Goal: Information Seeking & Learning: Compare options

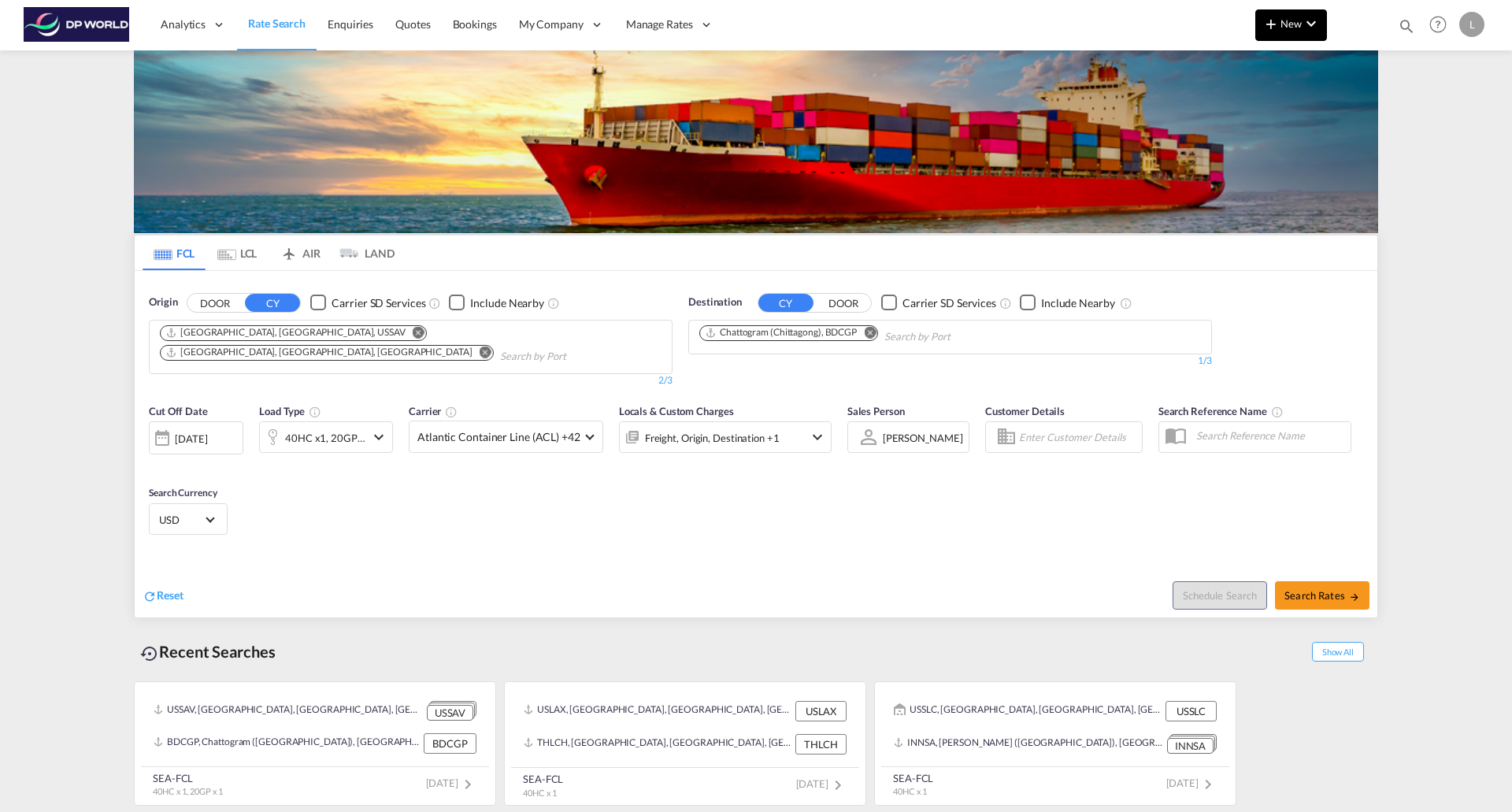
click at [1283, 21] on span "New" at bounding box center [1291, 23] width 59 height 13
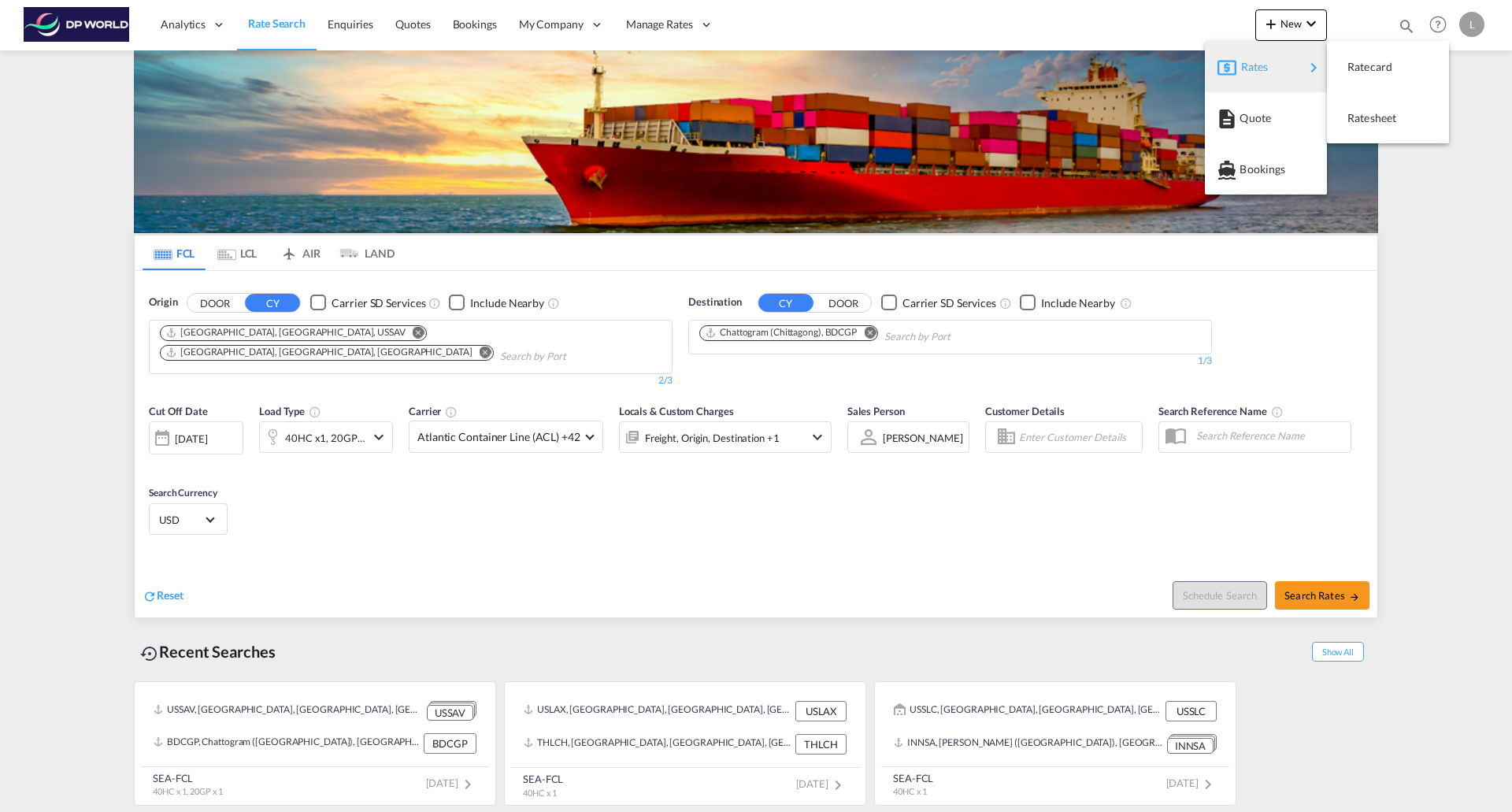
click at [1255, 71] on span "Rates" at bounding box center [1250, 67] width 19 height 32
click at [1352, 116] on span "Ratesheet" at bounding box center [1356, 119] width 18 height 32
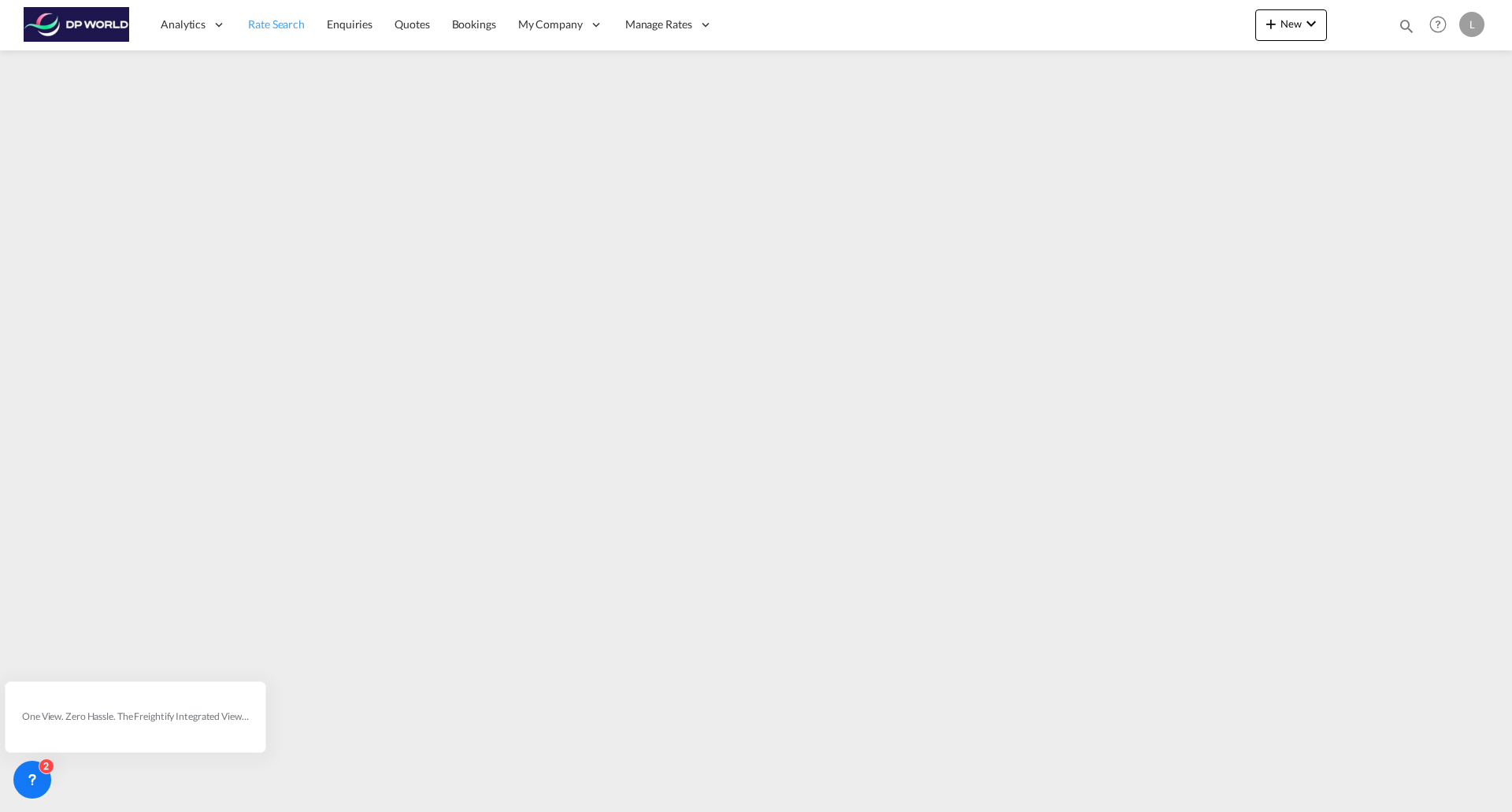
click at [279, 27] on span "Rate Search" at bounding box center [277, 24] width 57 height 13
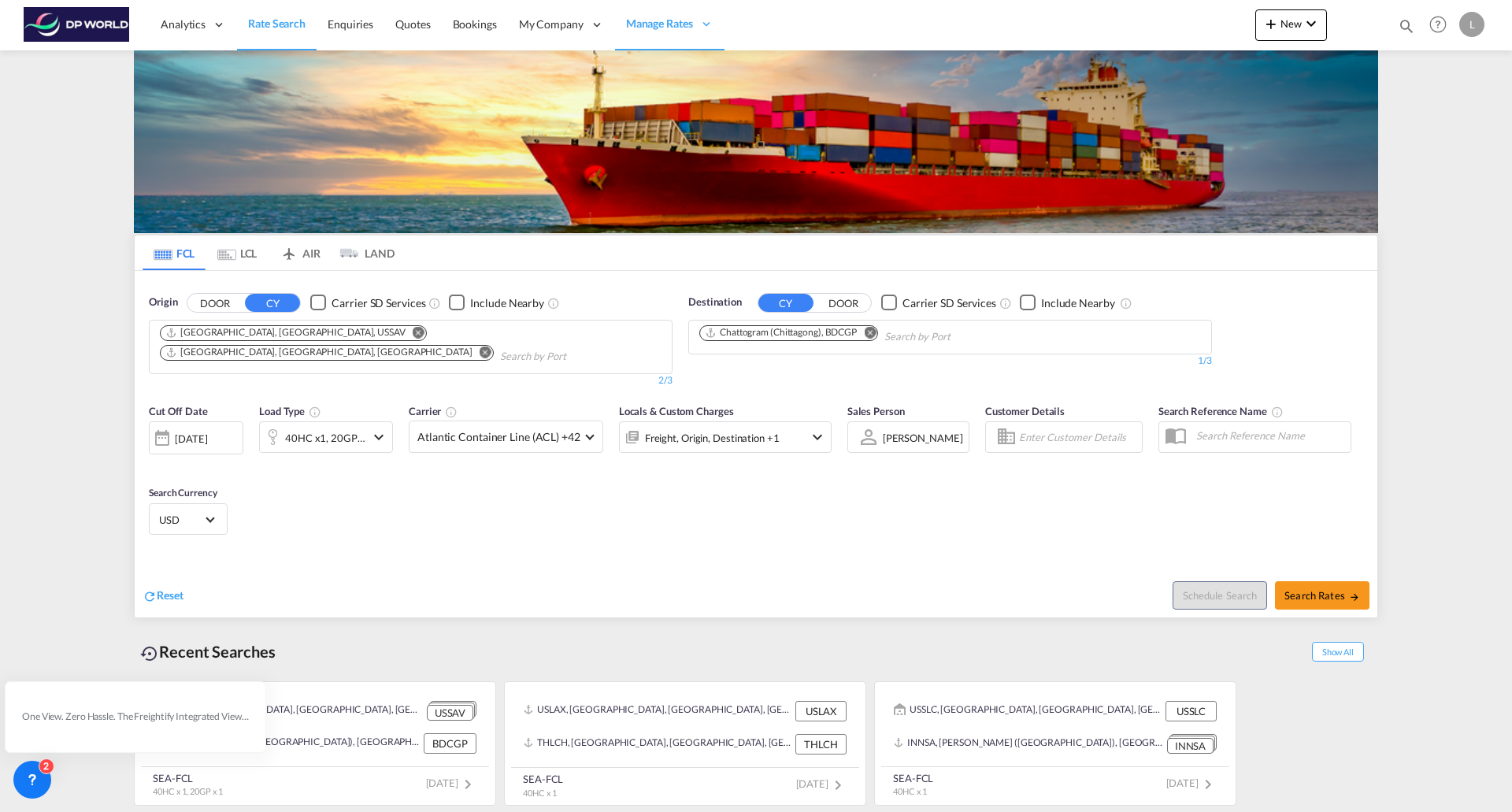
click at [480, 346] on md-icon "Remove" at bounding box center [486, 352] width 12 height 12
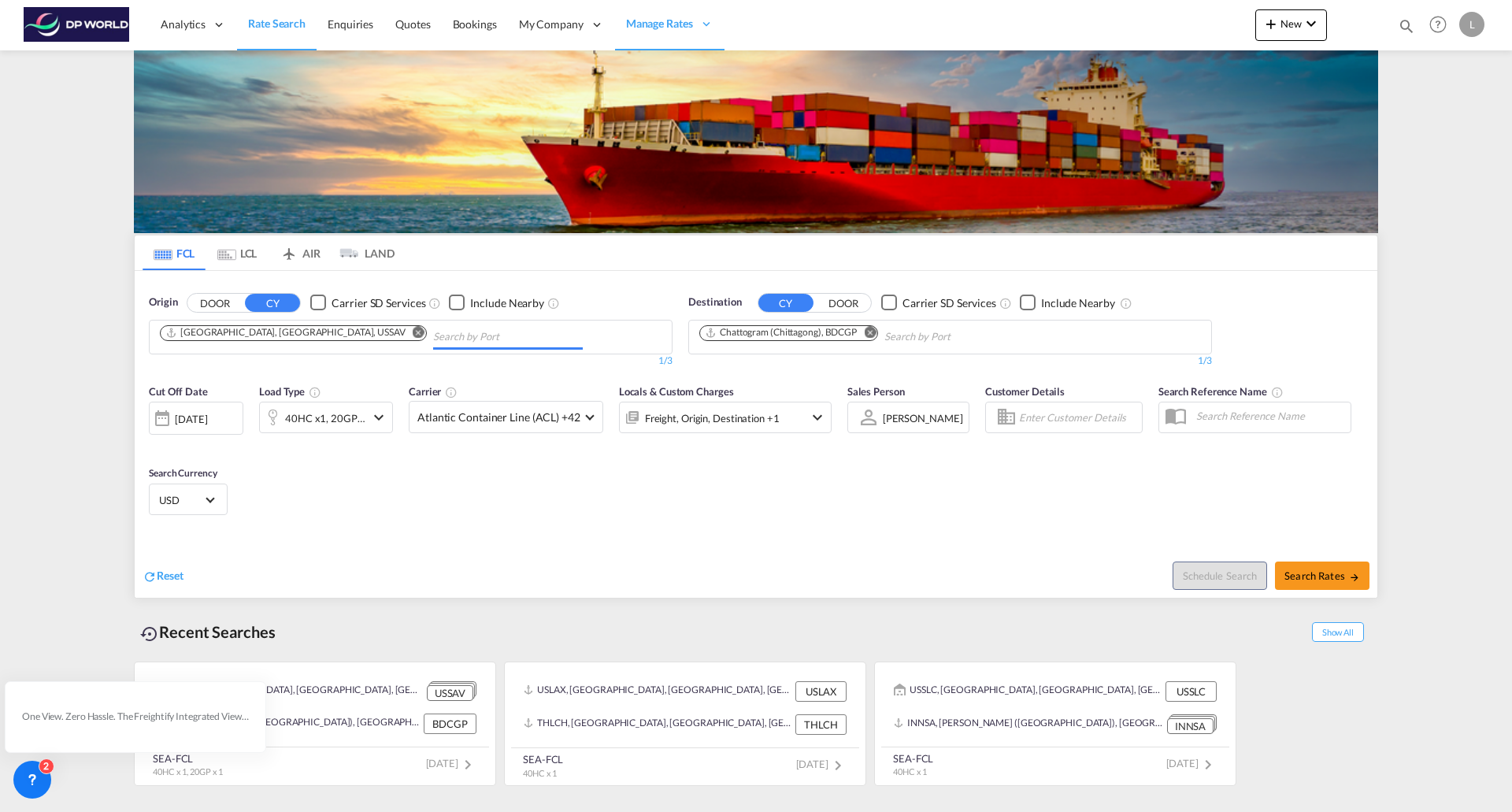
click at [413, 332] on md-icon "Remove" at bounding box center [419, 332] width 12 height 12
click at [867, 335] on md-icon "Remove" at bounding box center [870, 332] width 12 height 12
click at [376, 414] on md-icon "icon-chevron-down" at bounding box center [379, 417] width 19 height 19
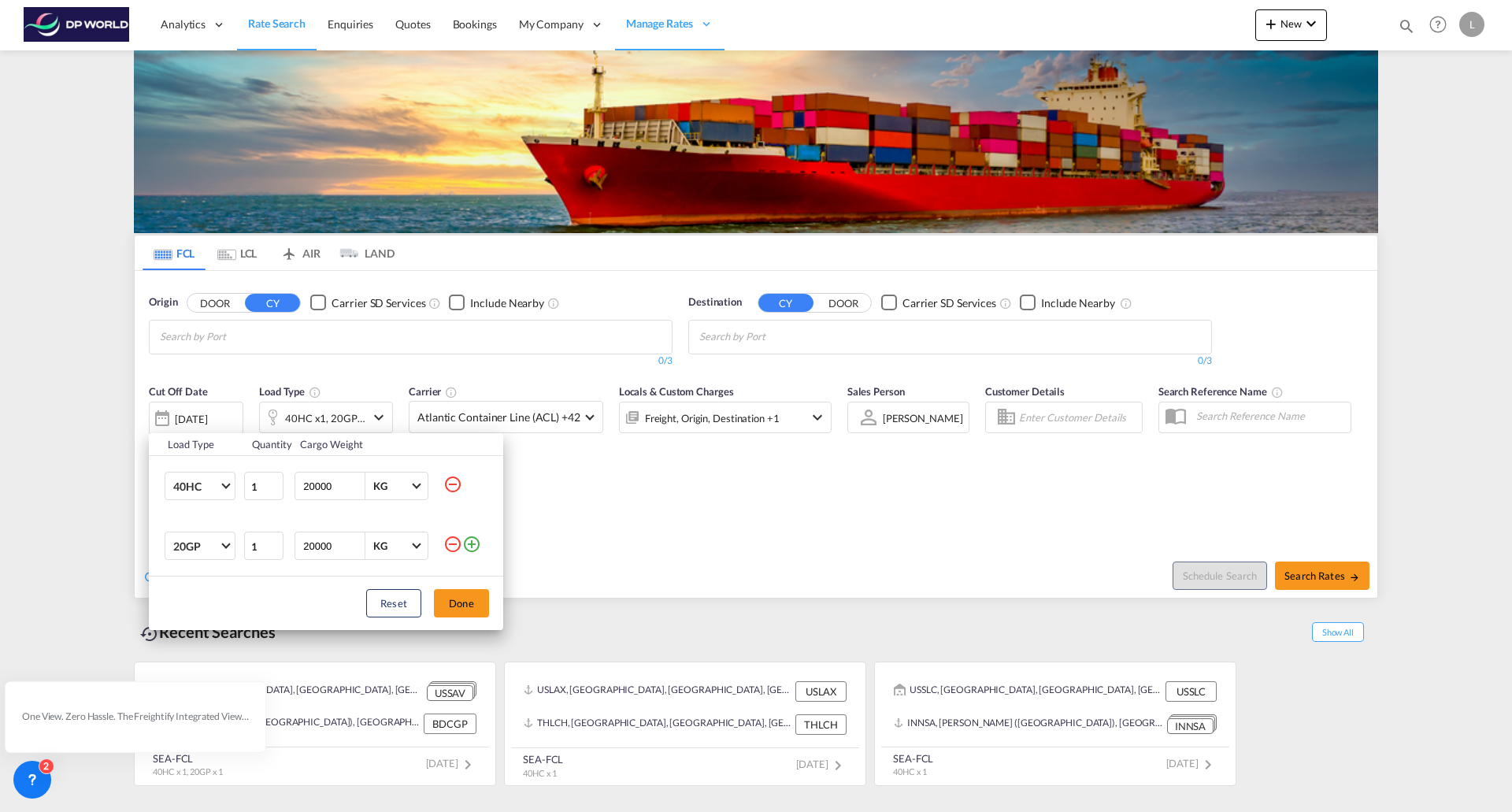
click at [456, 483] on md-icon "icon-minus-circle-outline" at bounding box center [453, 484] width 19 height 19
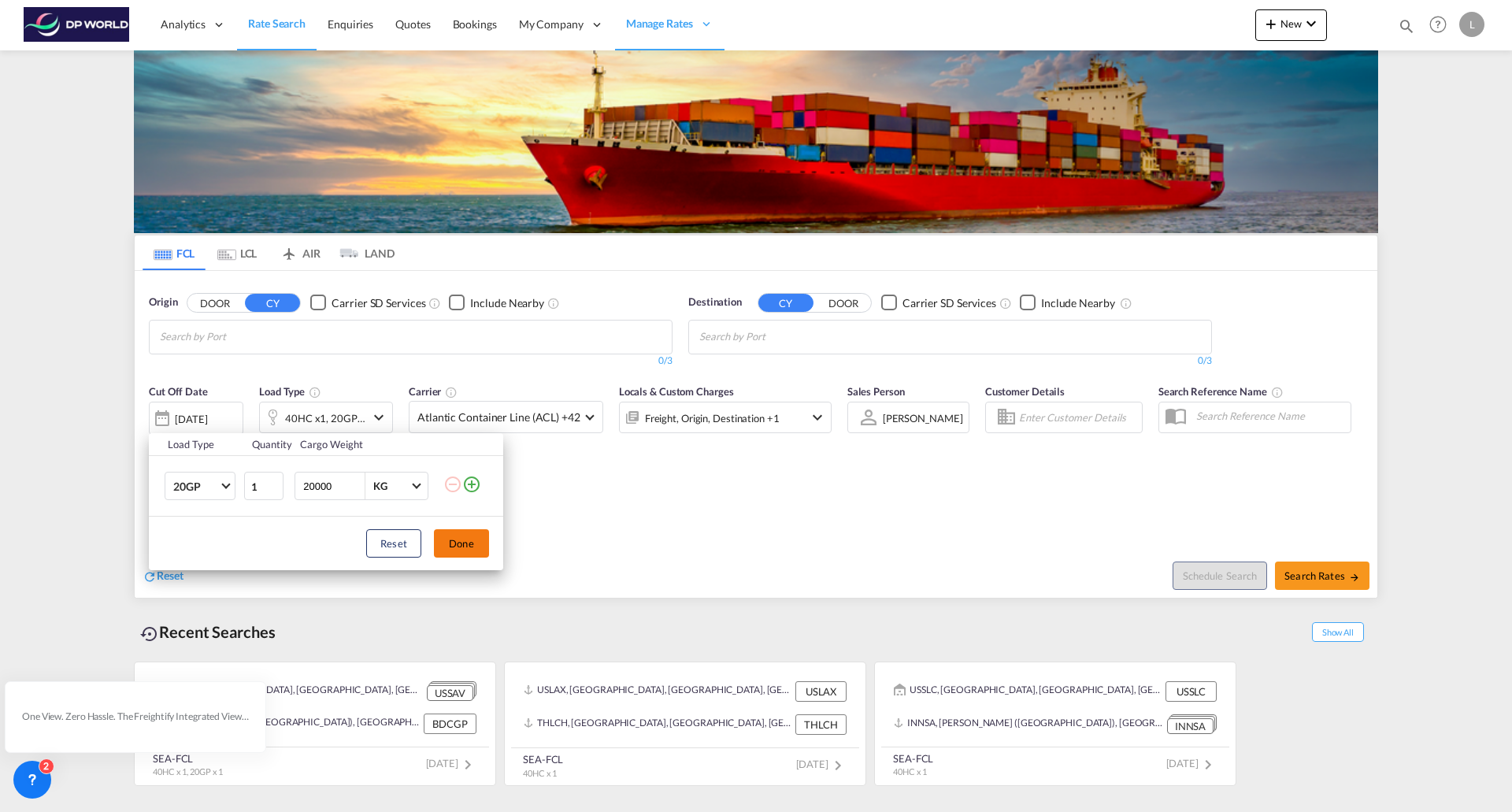
click at [460, 535] on button "Done" at bounding box center [461, 543] width 55 height 28
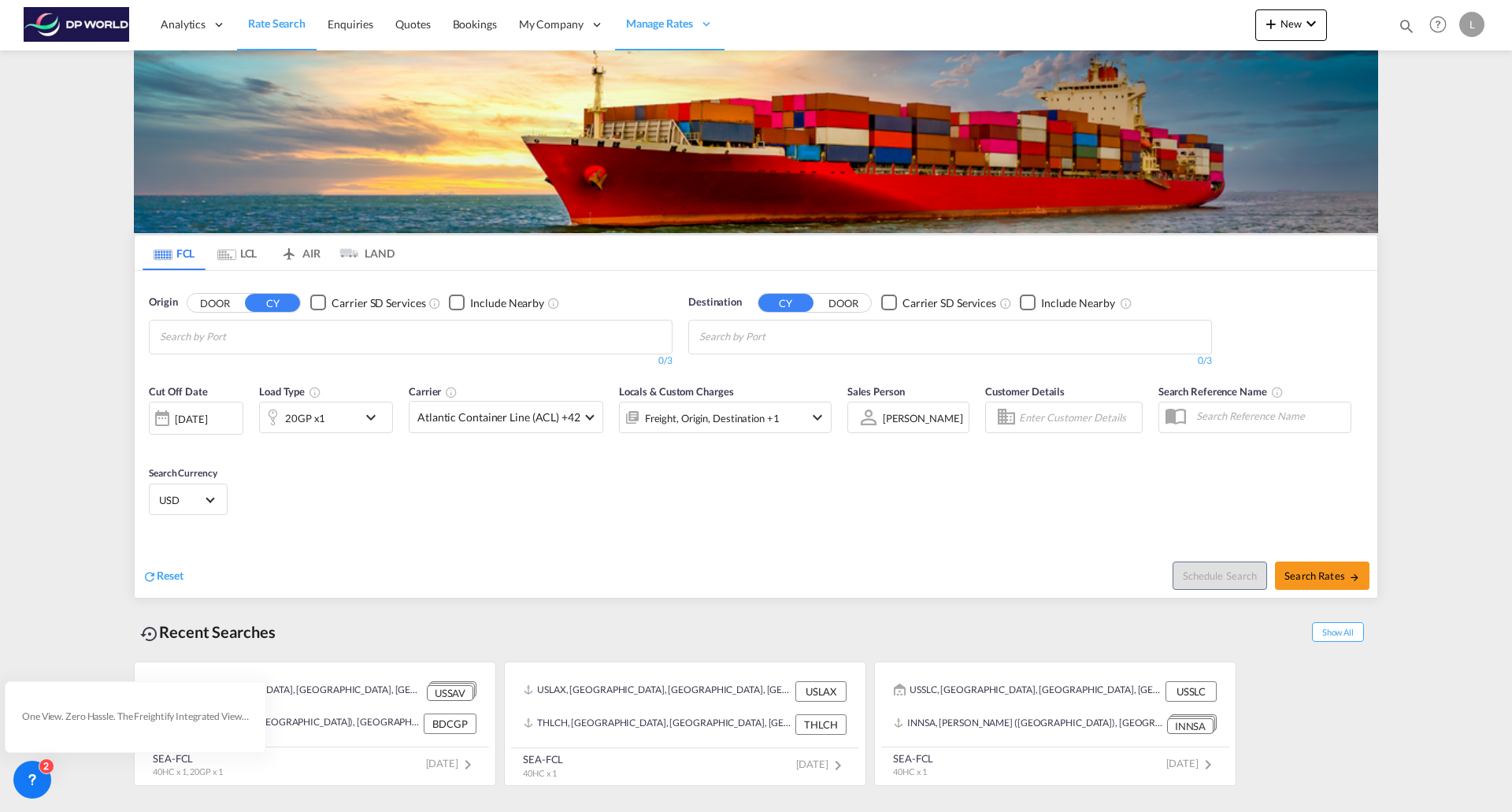
click at [380, 335] on body "Analytics Reports Dashboard Rate Search Enquiries Quotes Bookings" at bounding box center [756, 406] width 1512 height 812
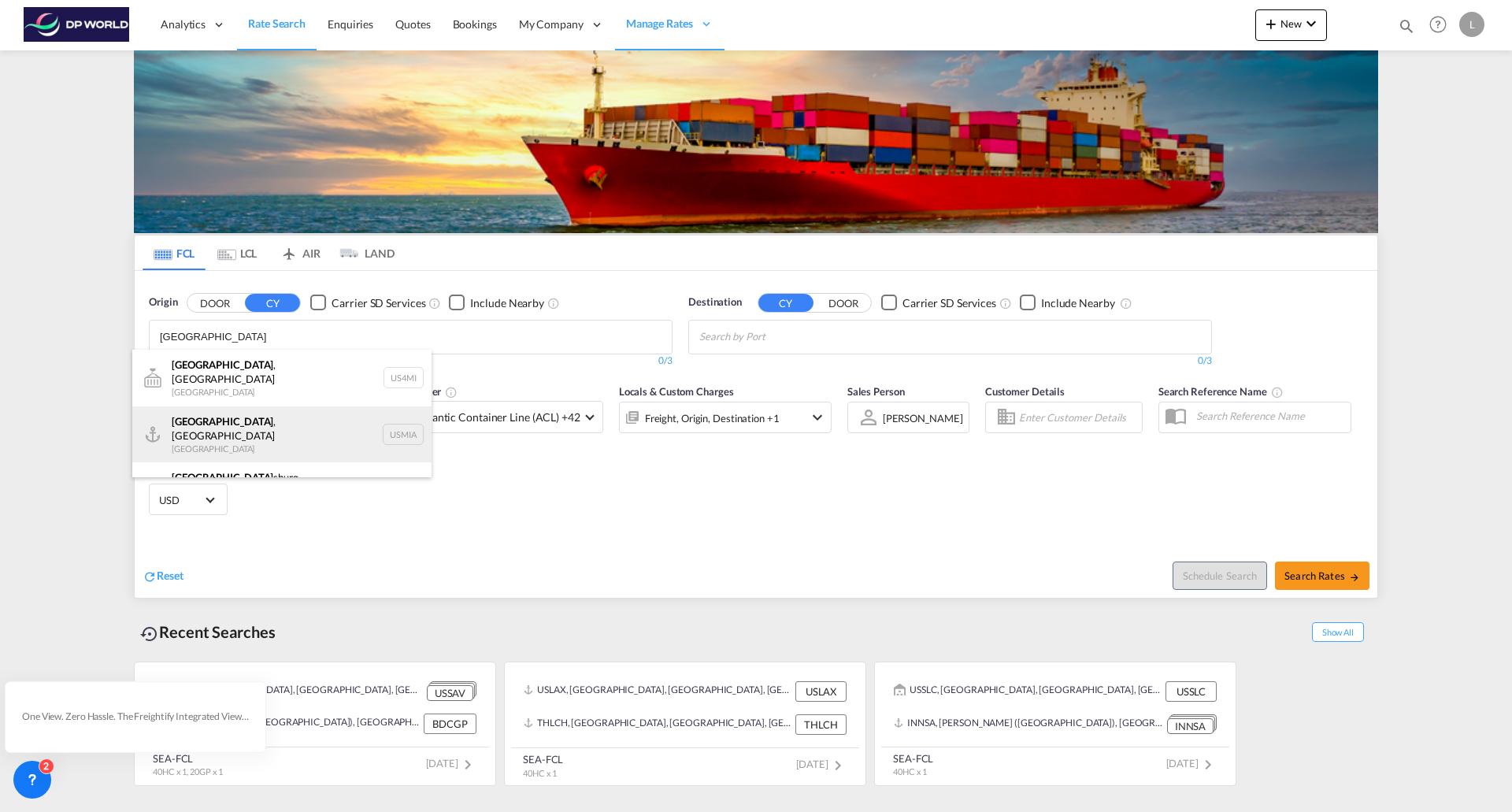
type input "miami"
click at [198, 414] on div "Miami , FL United States USMIA" at bounding box center [282, 434] width 299 height 57
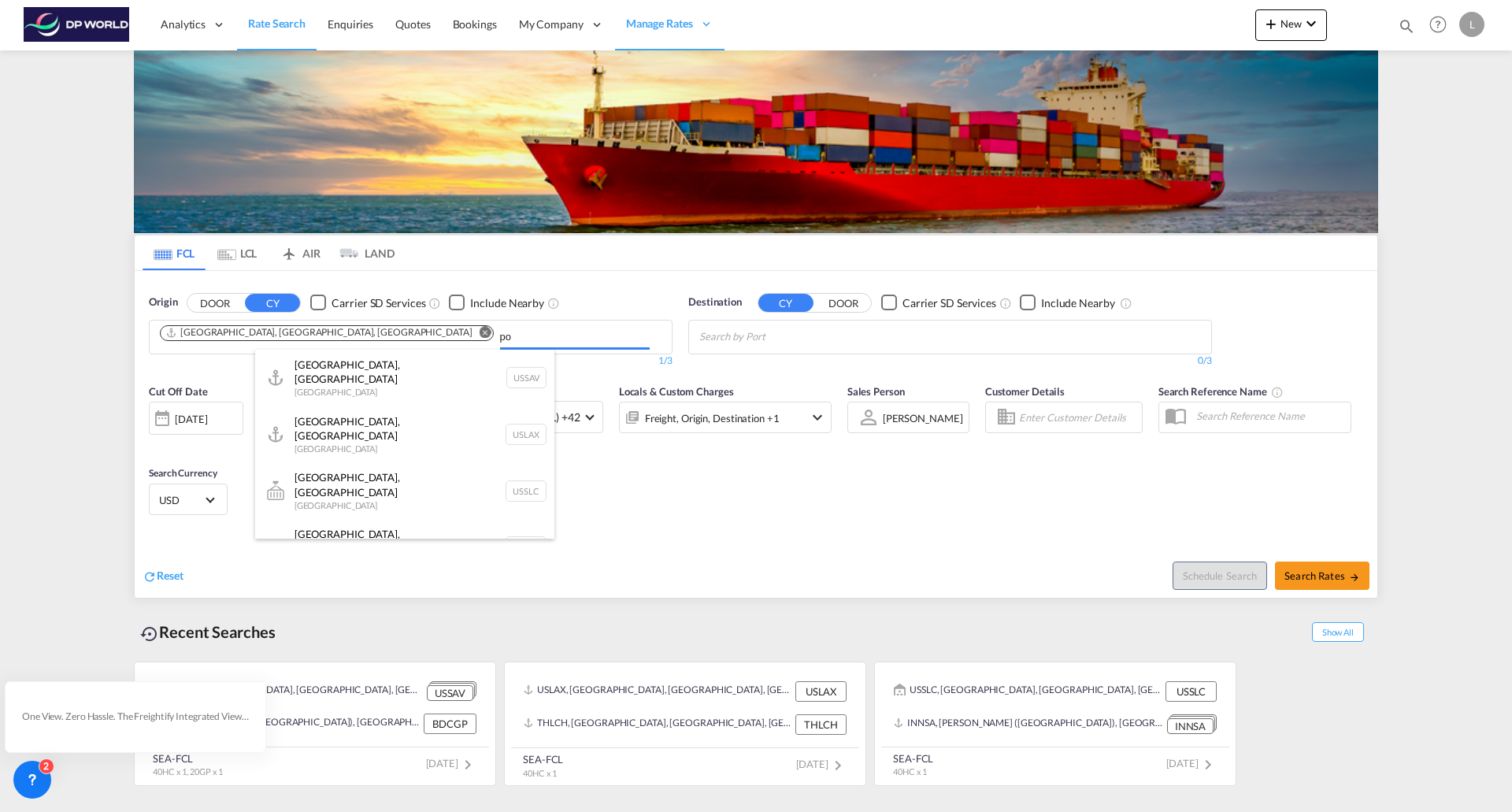
type input "p"
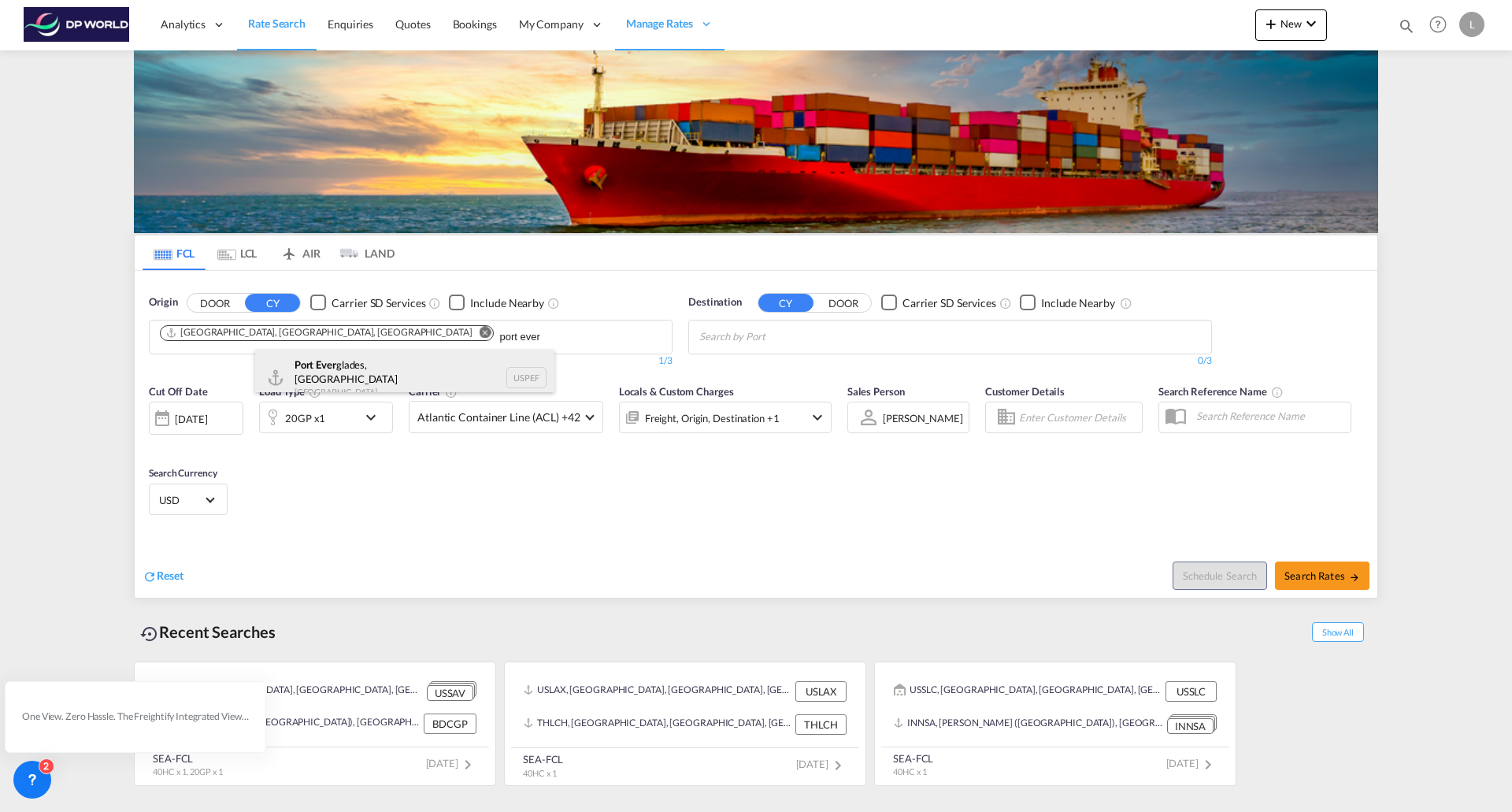
type input "port ever"
click at [321, 366] on div "Port Ever glades, FL United States USPEF" at bounding box center [405, 378] width 299 height 57
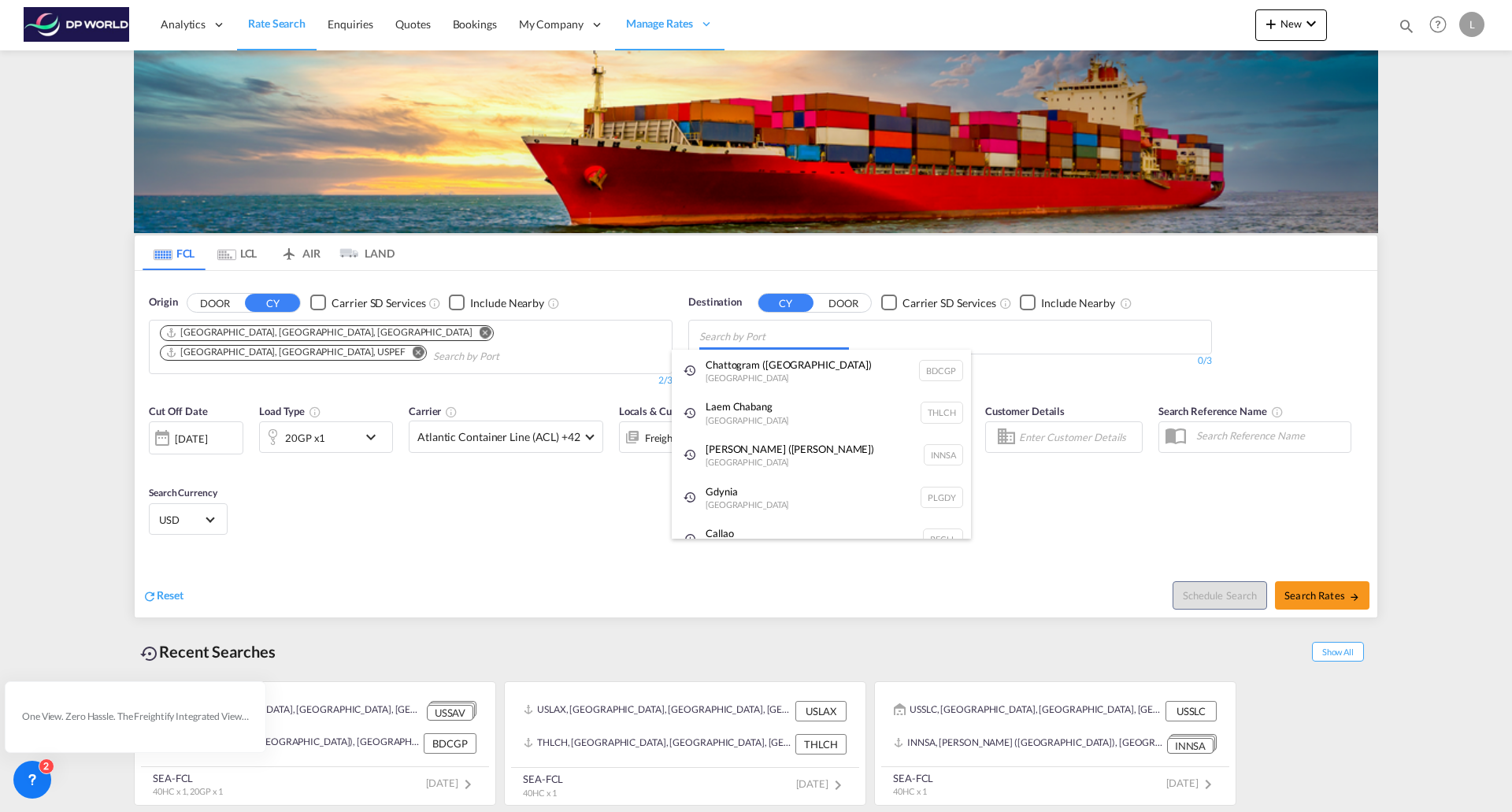
click at [789, 332] on body "Analytics Reports Dashboard Rate Search Enquiries Quotes Bookings" at bounding box center [756, 406] width 1512 height 812
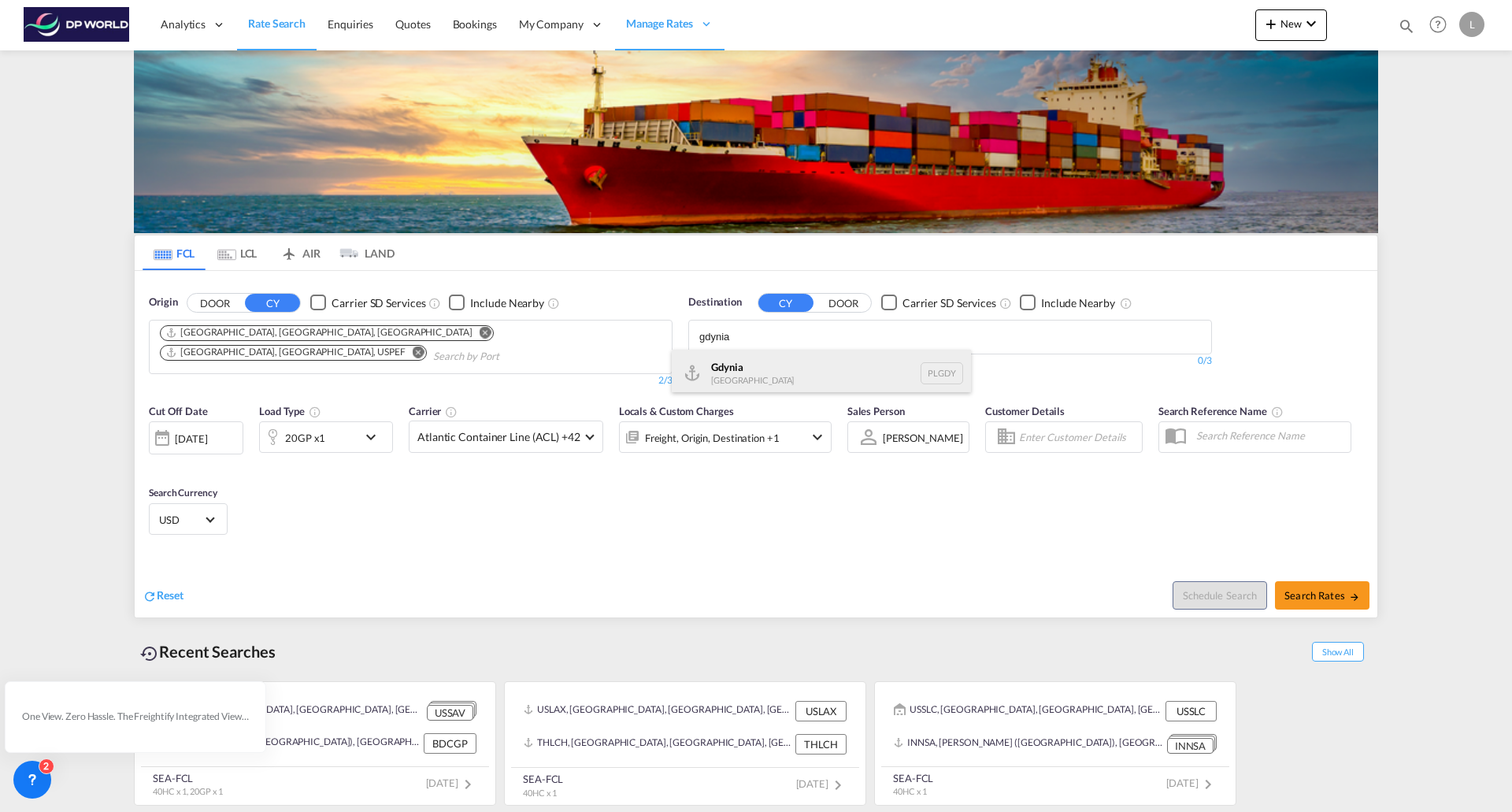
type input "gdynia"
click at [781, 376] on div "Gdynia Poland PLGDY" at bounding box center [822, 373] width 299 height 48
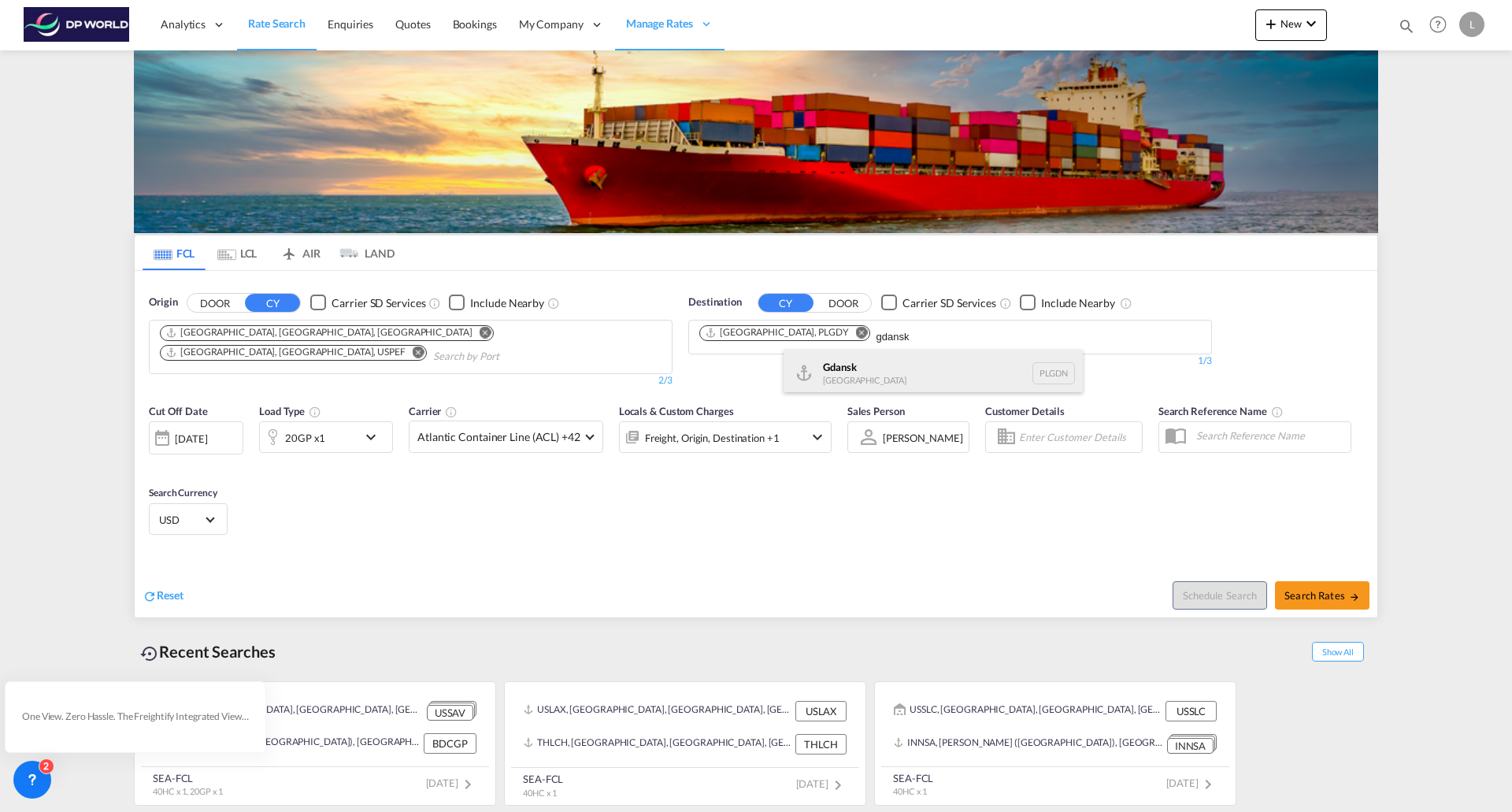
type input "gdansk"
click at [853, 373] on div "Gdansk Poland PLGDN" at bounding box center [934, 373] width 299 height 48
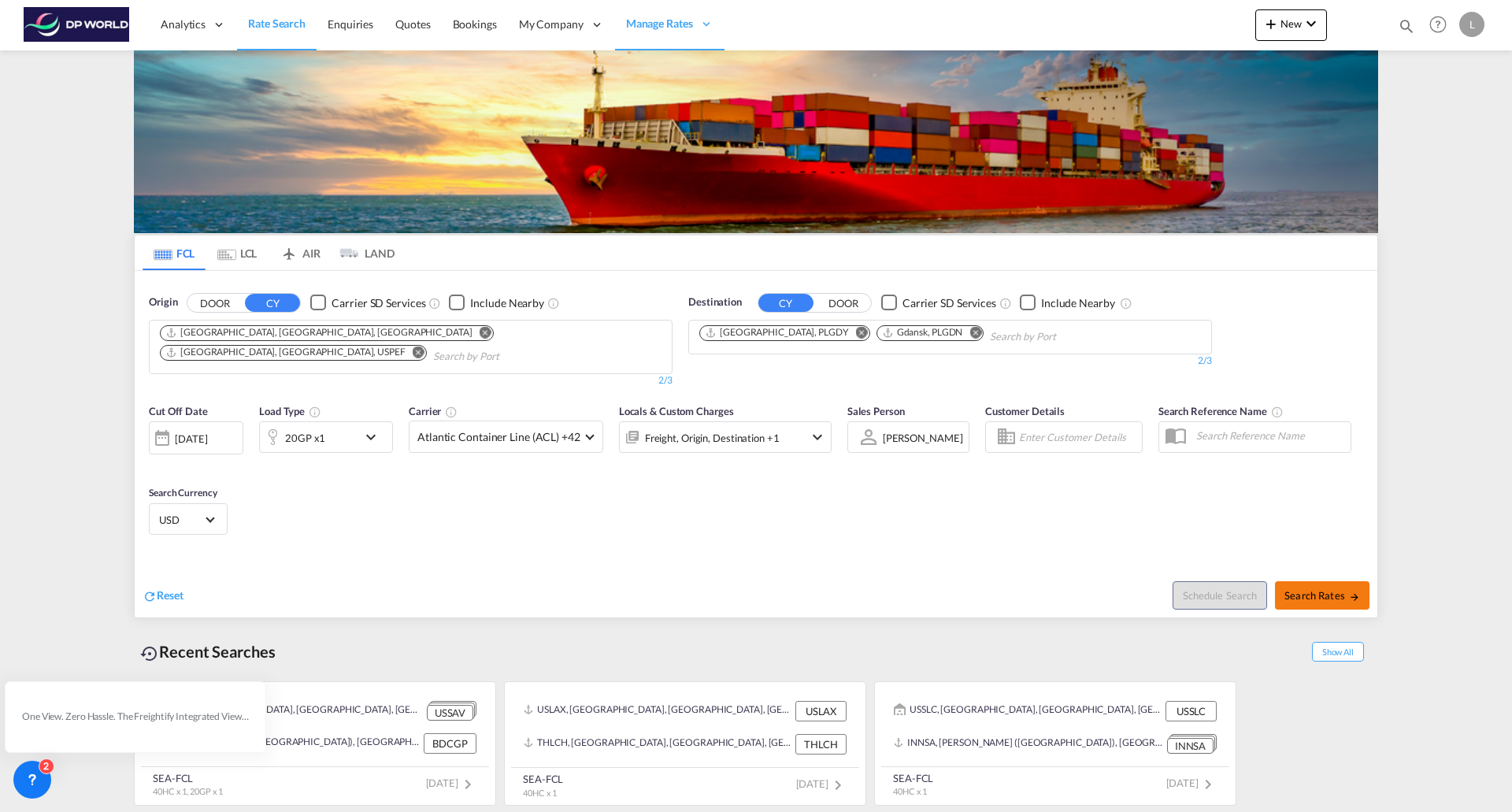
click at [1324, 589] on span "Search Rates" at bounding box center [1322, 595] width 75 height 13
type input "USMIA,USPEF to PLGDY,PLGDN / 13 Oct 2025"
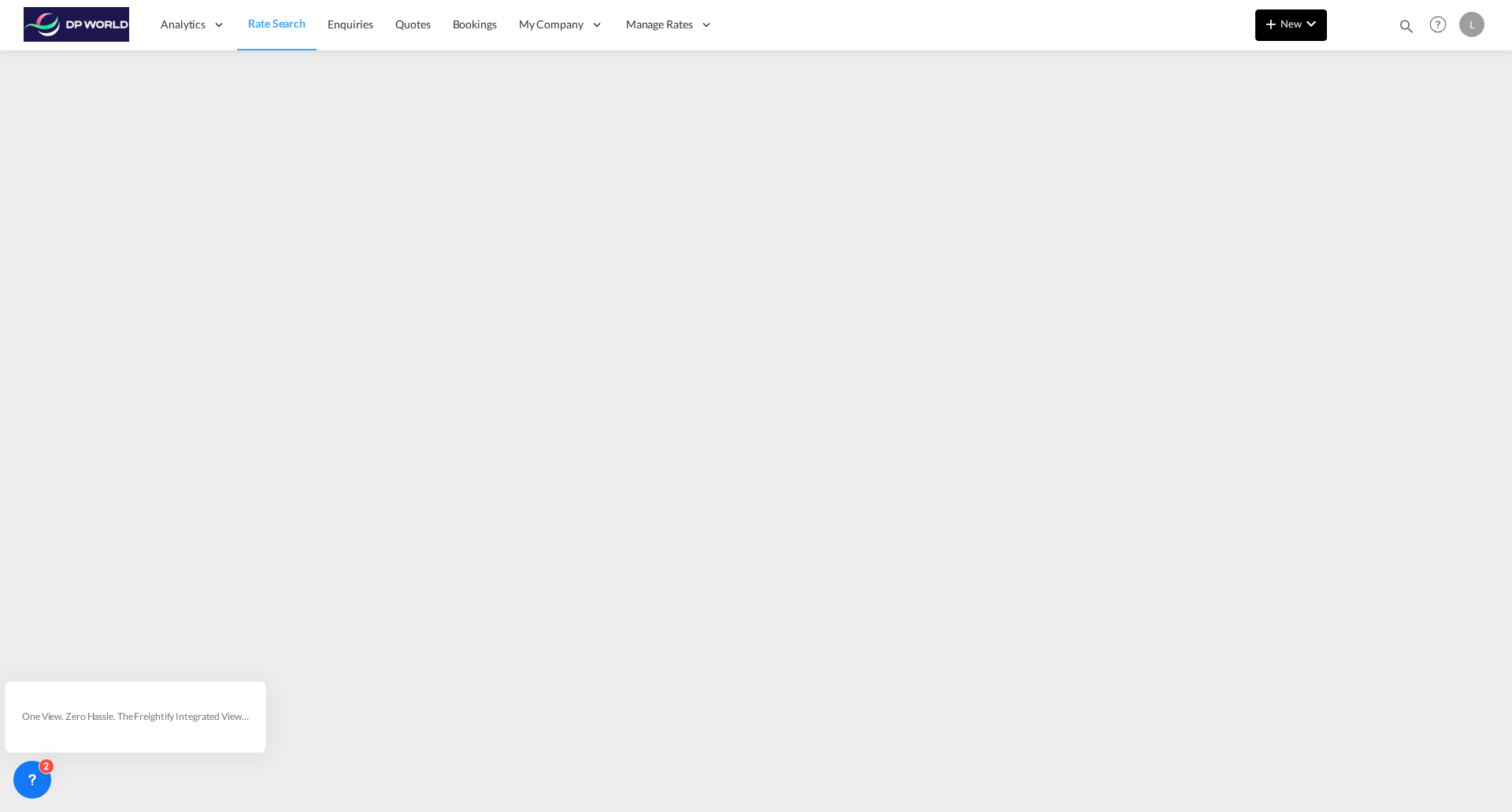
click at [1302, 28] on md-icon "icon-chevron-down" at bounding box center [1311, 23] width 19 height 19
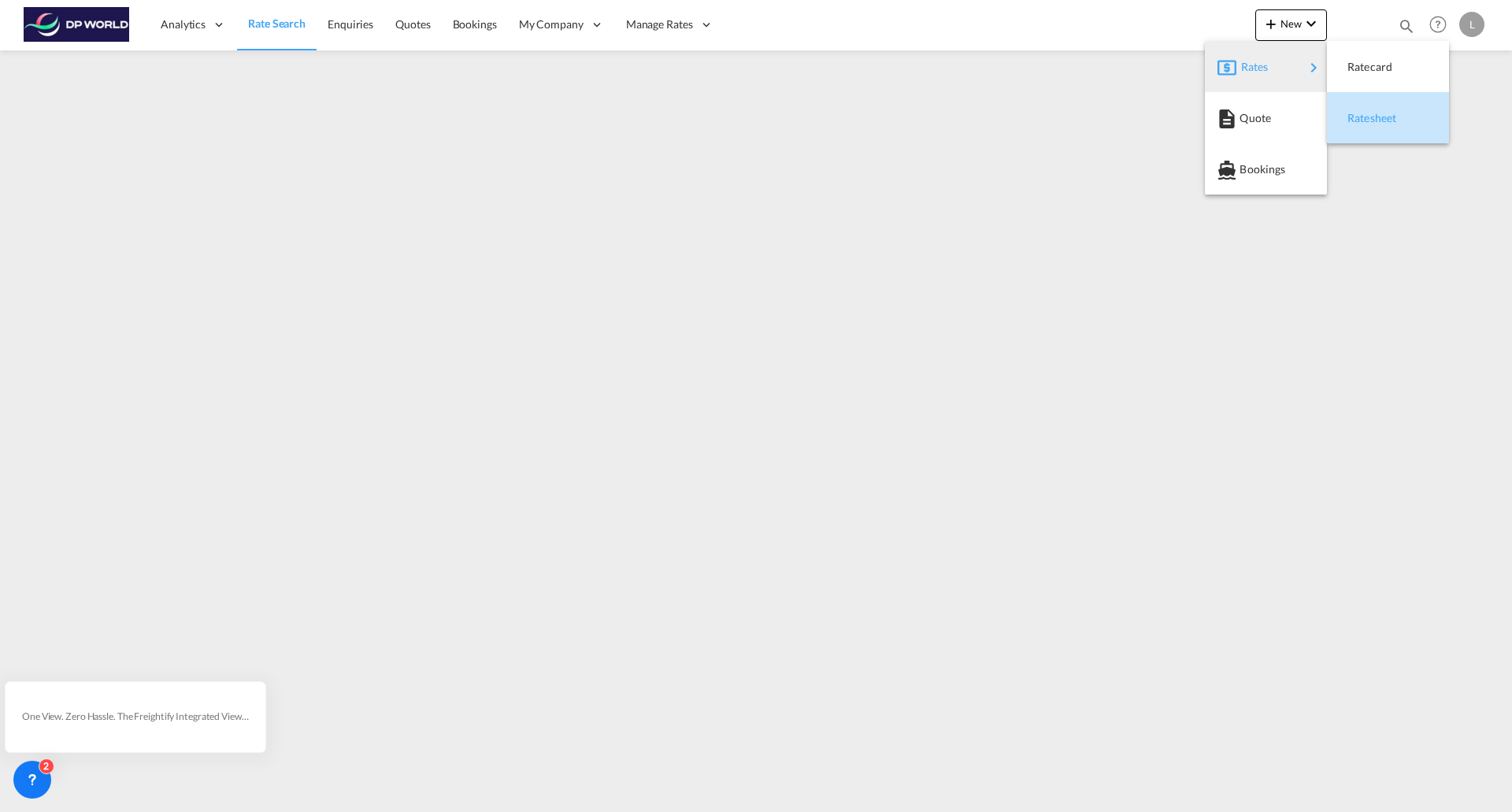
click at [1361, 114] on span "Ratesheet" at bounding box center [1356, 119] width 18 height 32
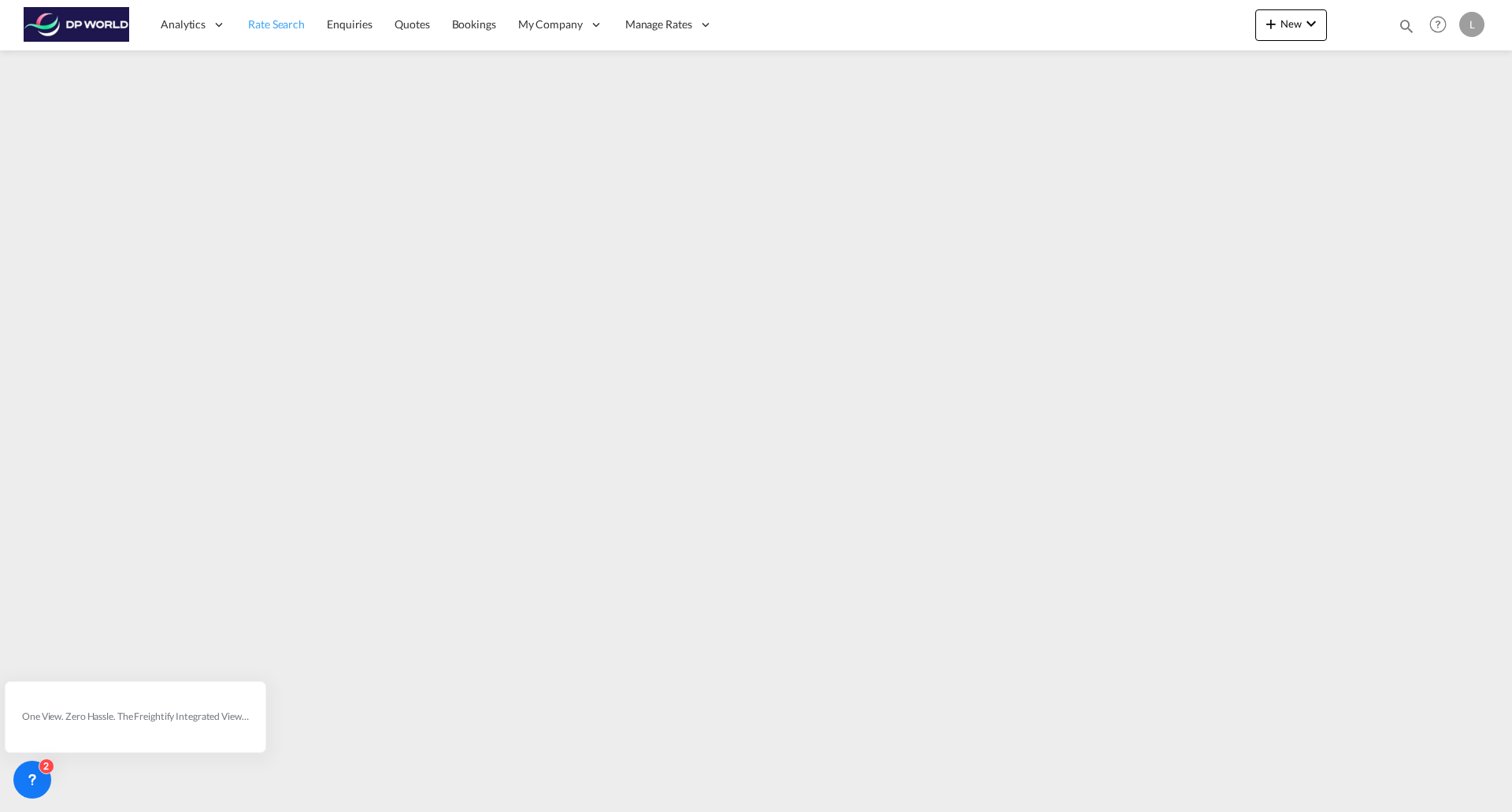
click at [276, 29] on span "Rate Search" at bounding box center [277, 24] width 57 height 13
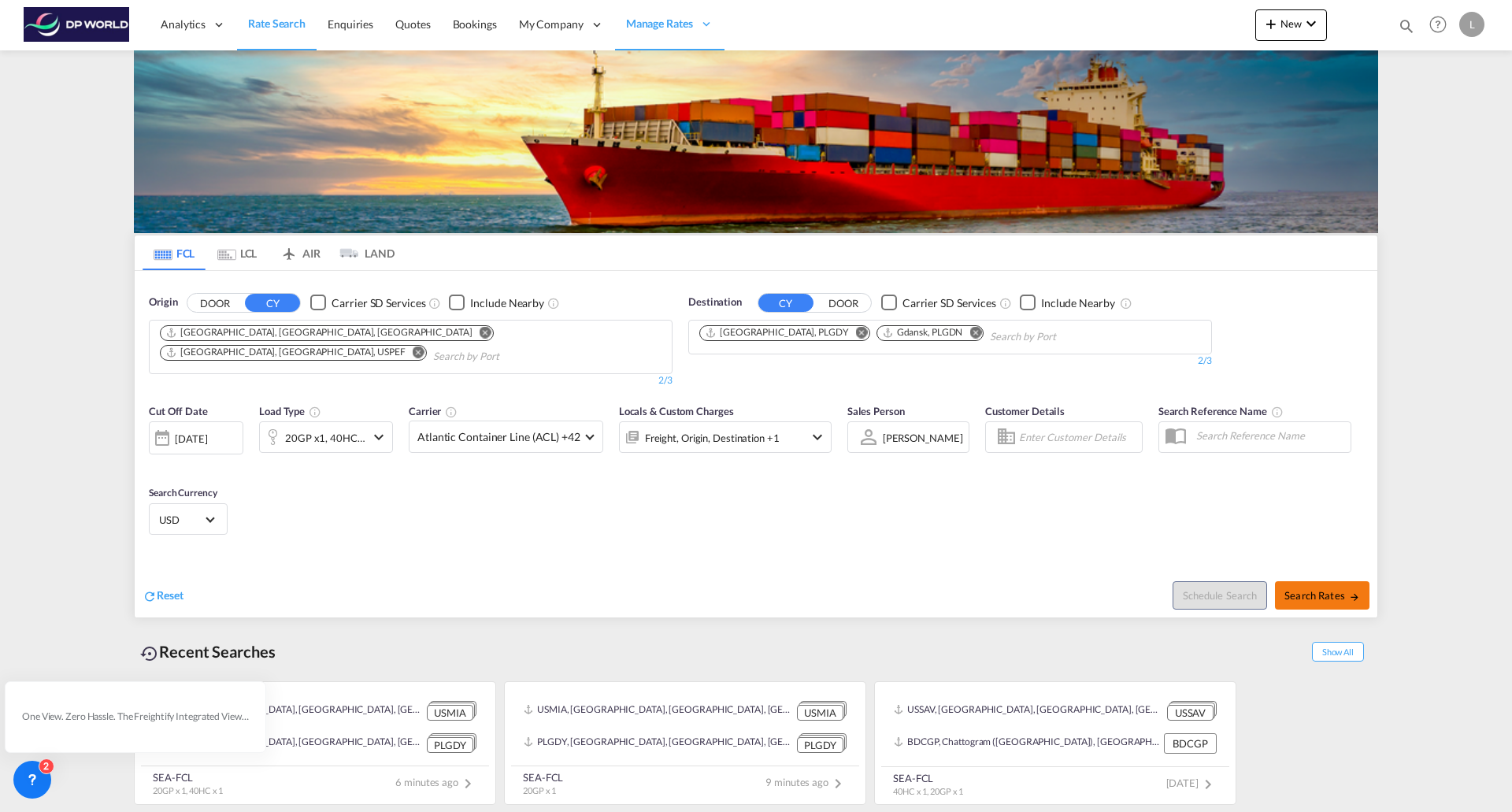
click at [1331, 589] on span "Search Rates" at bounding box center [1322, 595] width 75 height 13
type input "USMIA,USPEF to PLGDY,PLGDN / 13 Oct 2025"
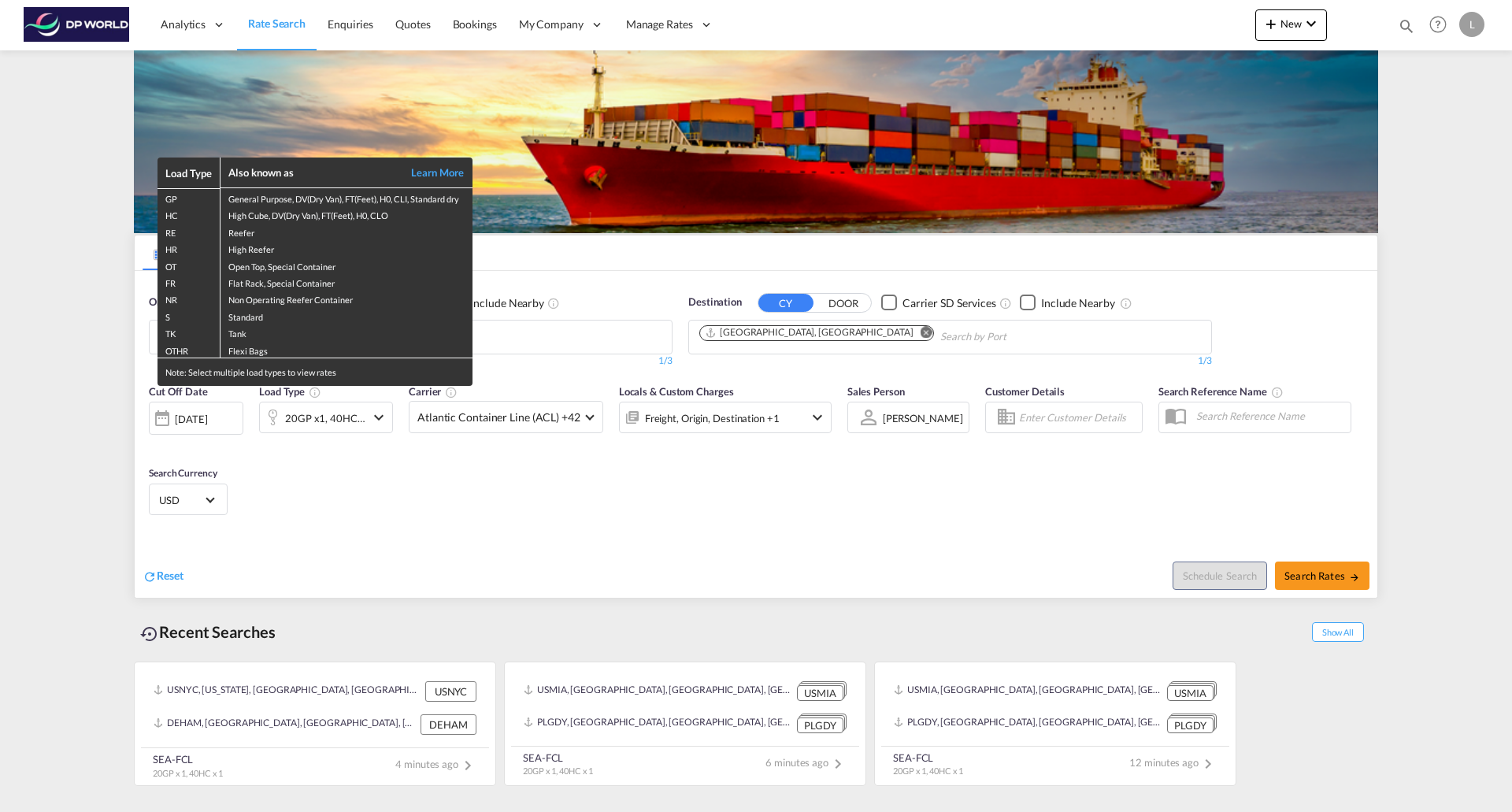
click at [1281, 18] on div "Load Type Also known as Learn More GP General Purpose, DV(Dry Van), FT(Feet), H…" at bounding box center [756, 406] width 1512 height 812
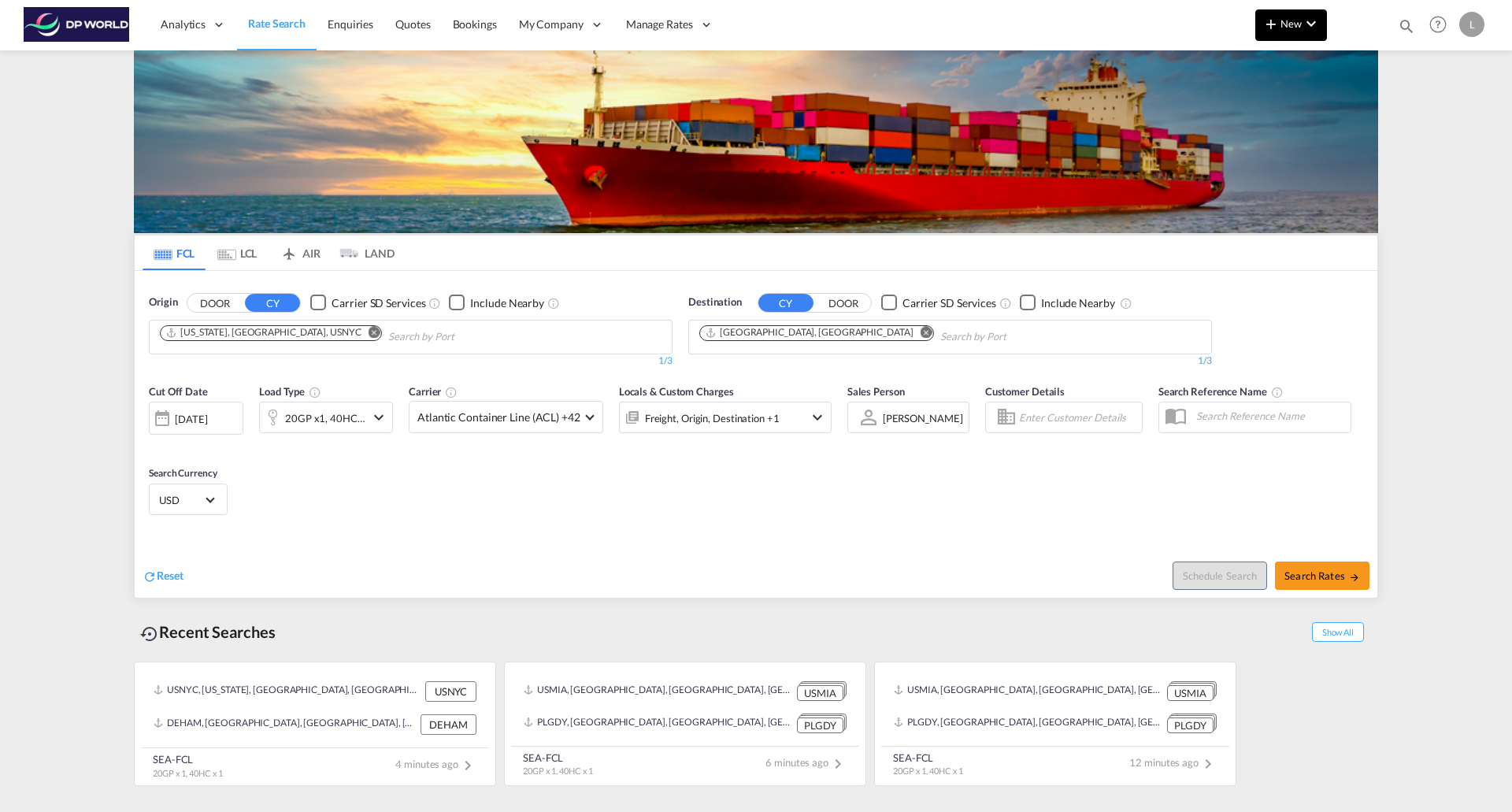
click at [1306, 28] on md-icon "icon-chevron-down" at bounding box center [1311, 23] width 19 height 19
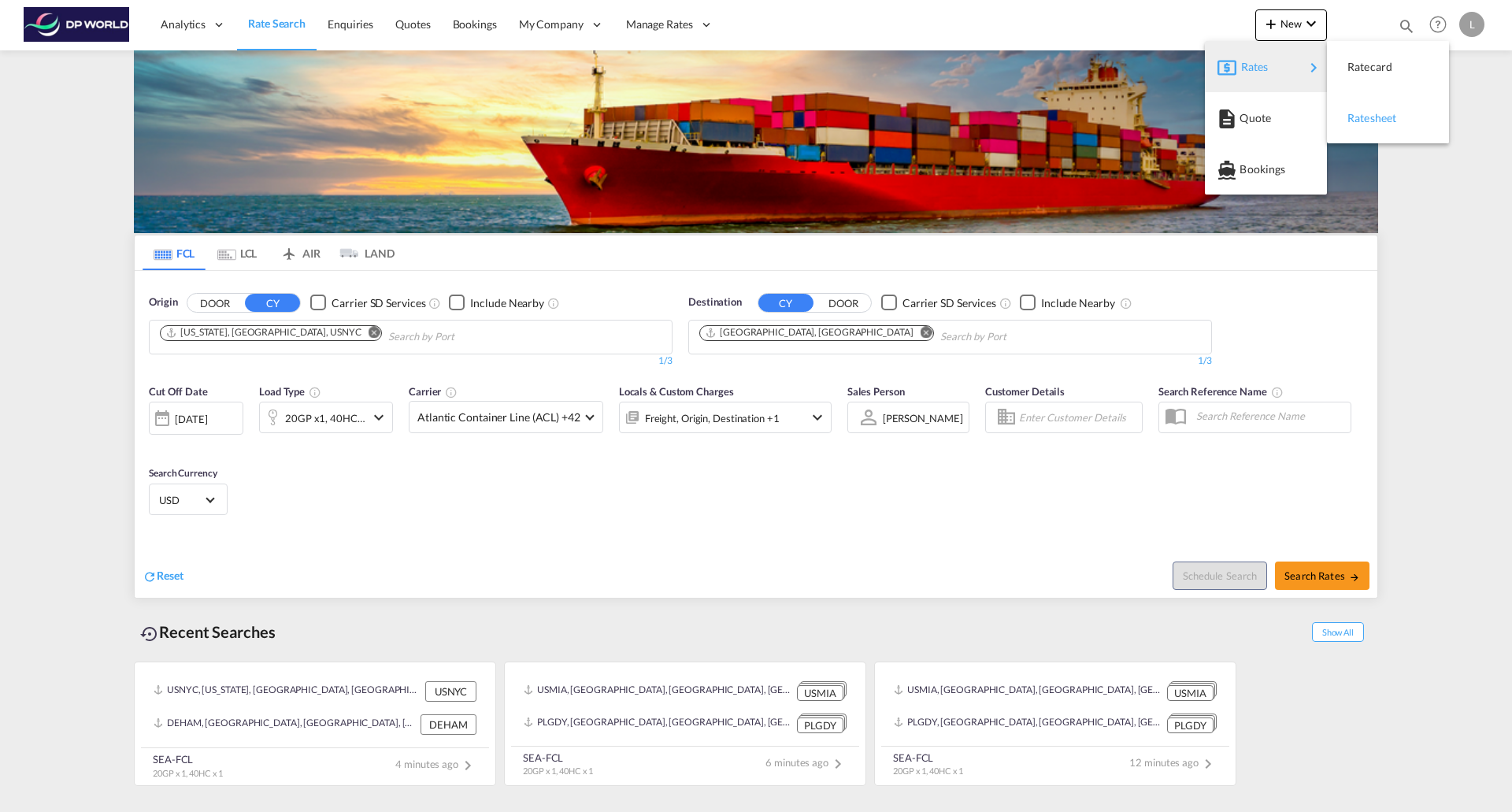
click at [1360, 118] on span "Ratesheet" at bounding box center [1356, 119] width 18 height 32
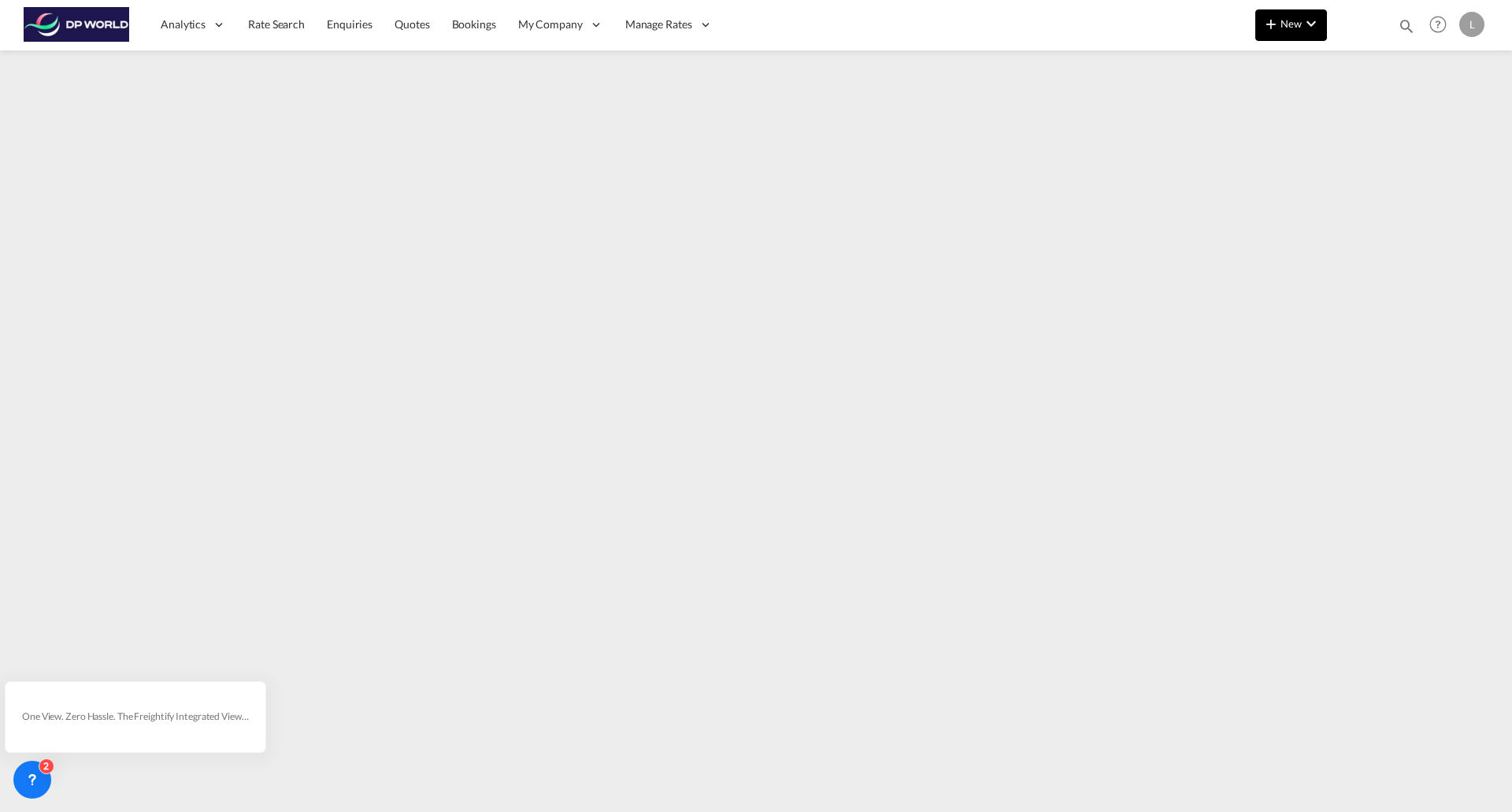
click at [1267, 34] on button "New" at bounding box center [1291, 25] width 72 height 32
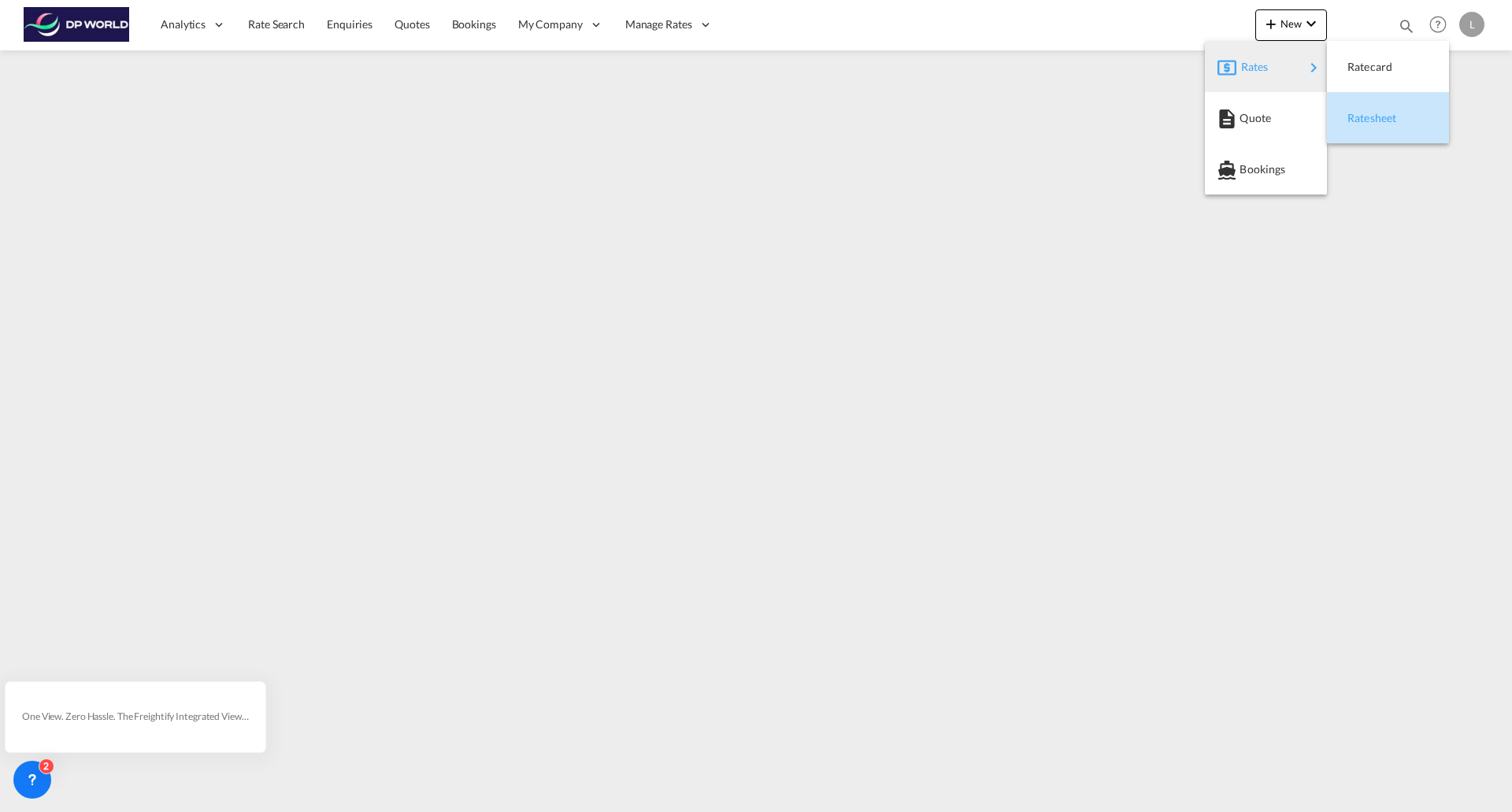
click at [1365, 114] on span "Ratesheet" at bounding box center [1356, 119] width 18 height 32
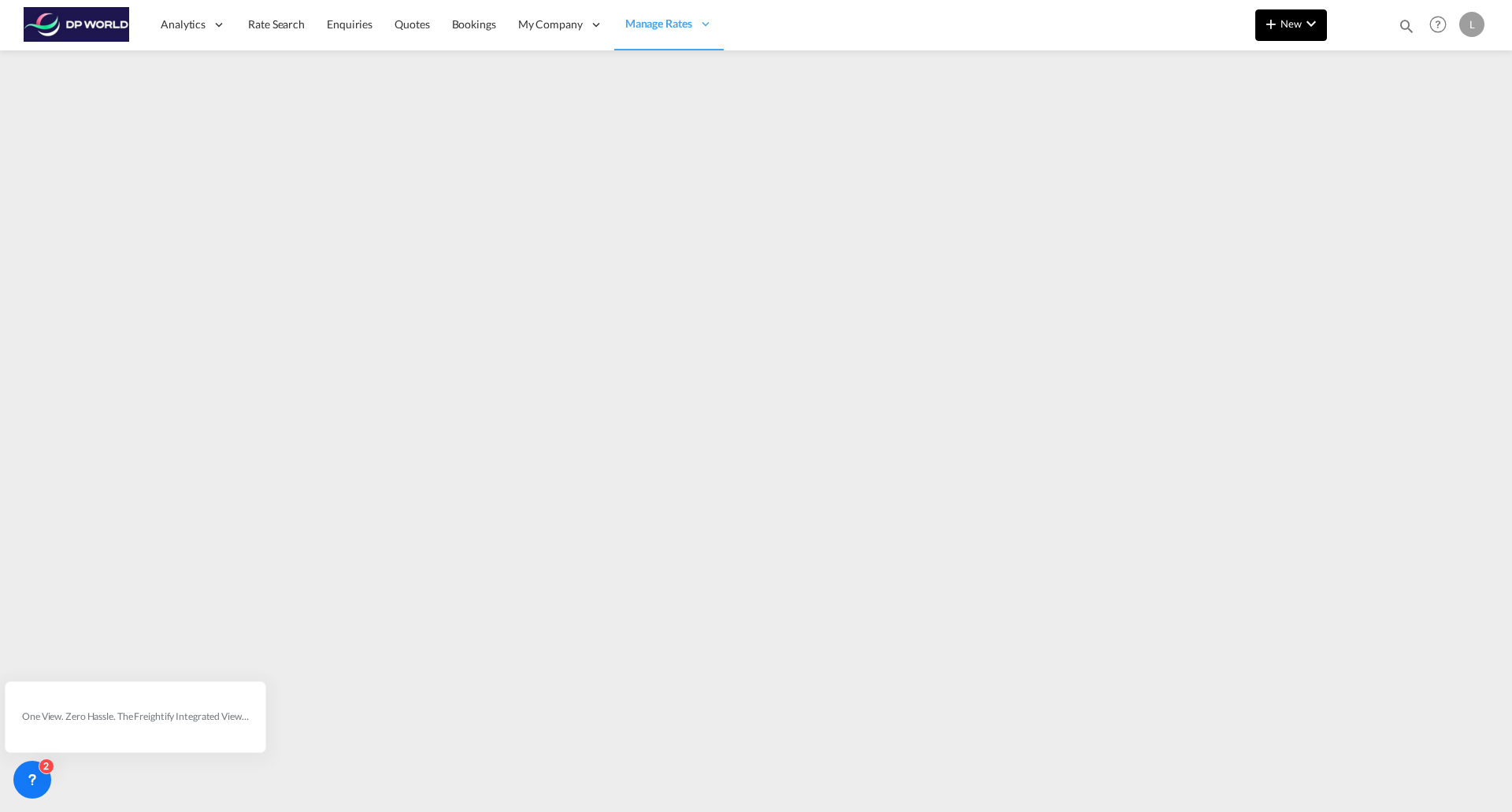
click at [1290, 30] on button "New" at bounding box center [1291, 25] width 72 height 32
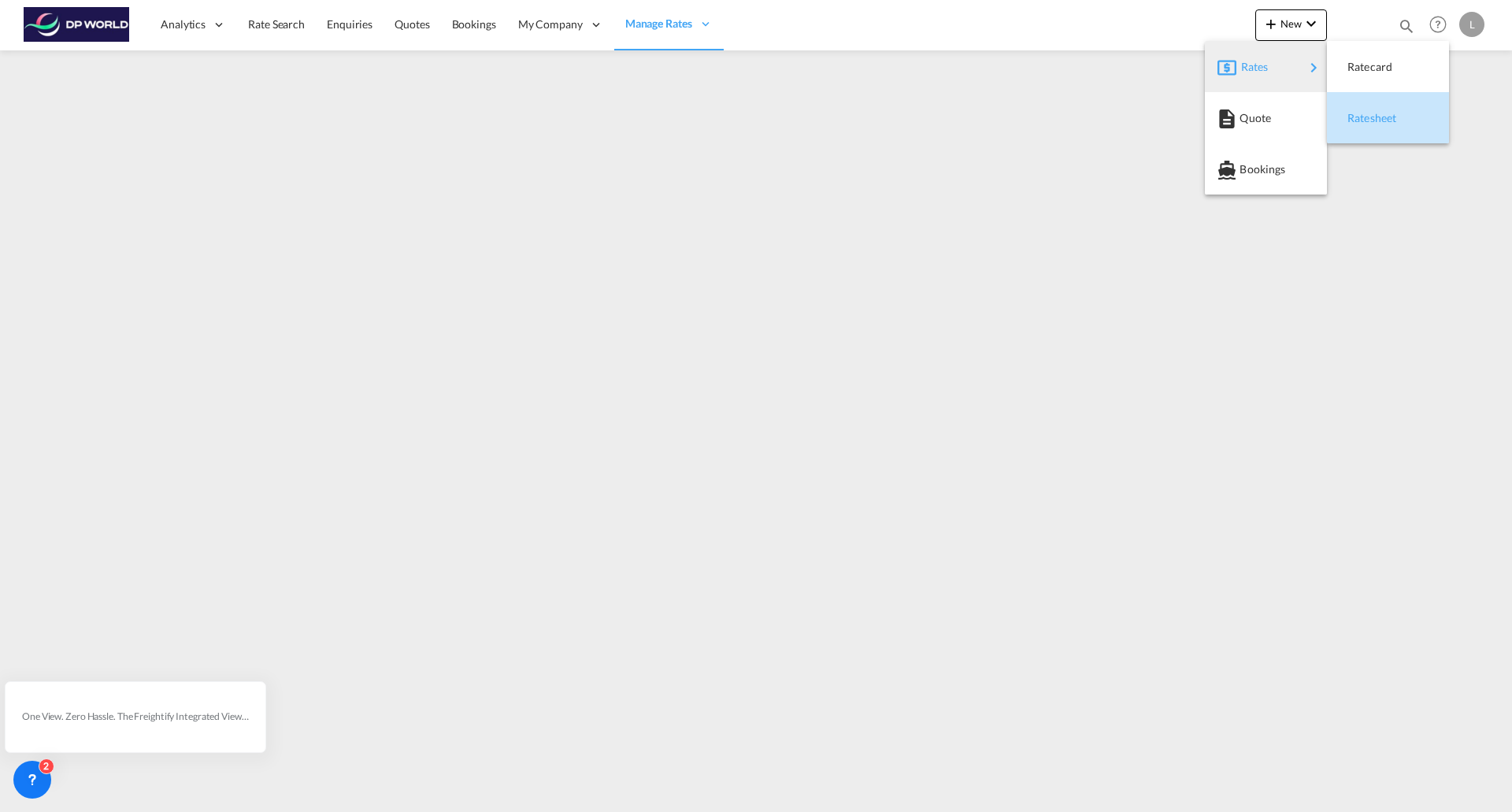
click at [1362, 118] on span "Ratesheet" at bounding box center [1356, 119] width 18 height 32
